Goal: Task Accomplishment & Management: Use online tool/utility

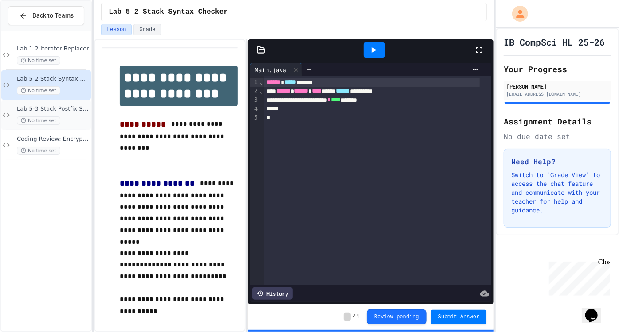
click at [78, 117] on div "No time set" at bounding box center [53, 121] width 73 height 8
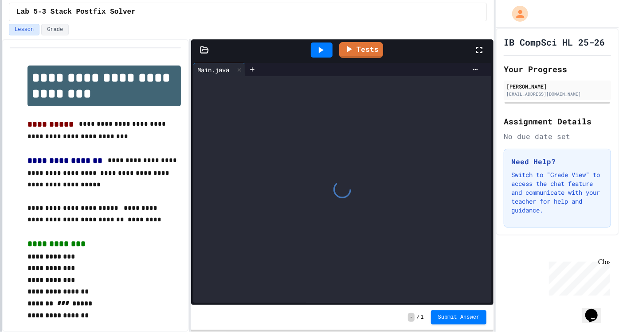
click at [0, 174] on div at bounding box center [1, 166] width 2 height 332
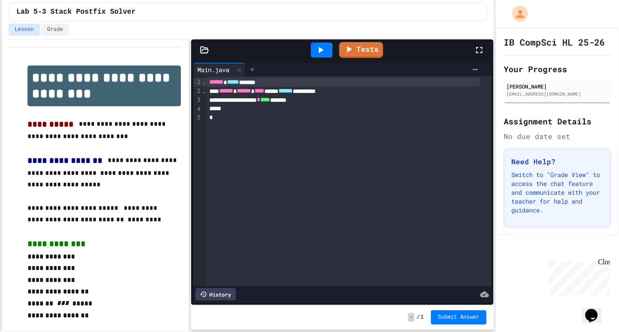
click at [253, 70] on icon at bounding box center [252, 69] width 7 height 7
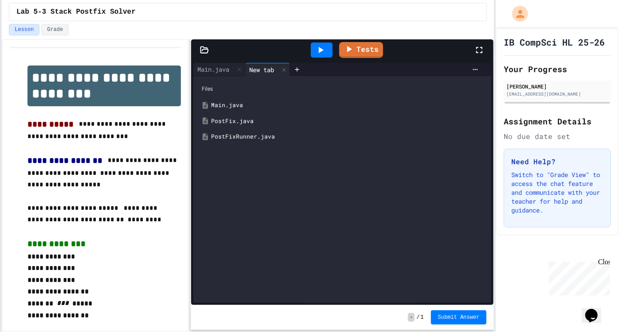
click at [254, 124] on div "PostFix.java" at bounding box center [348, 121] width 275 height 9
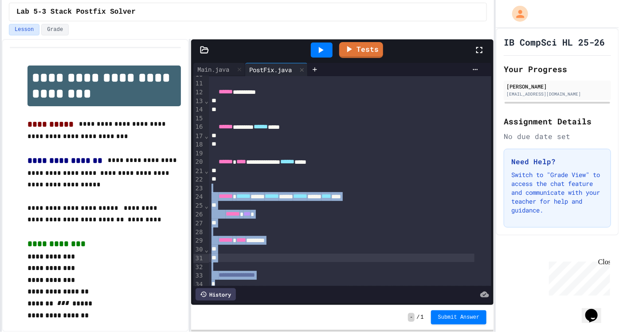
scroll to position [103, 0]
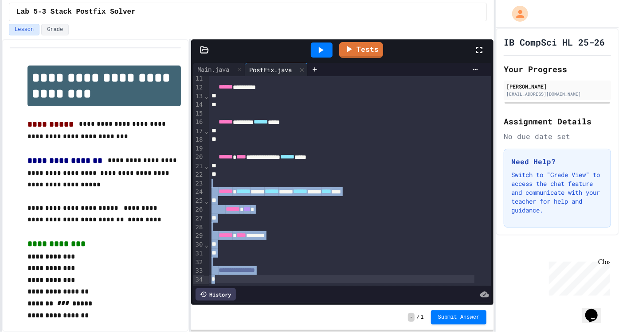
drag, startPoint x: 218, startPoint y: 228, endPoint x: 237, endPoint y: 319, distance: 93.2
click at [237, 319] on div "**********" at bounding box center [342, 185] width 303 height 293
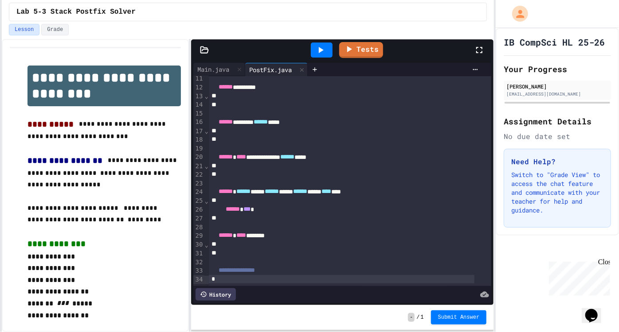
click at [237, 319] on div "- / 1 Submit Answer" at bounding box center [342, 317] width 303 height 25
